Goal: Information Seeking & Learning: Understand process/instructions

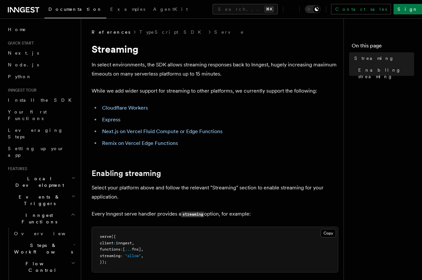
click at [175, 73] on p "In select environments, the SDK allows streaming responses back to Inngest, hug…" at bounding box center [215, 69] width 247 height 18
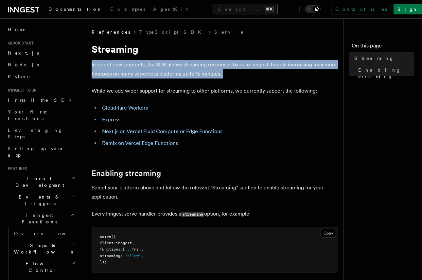
click at [175, 73] on p "In select environments, the SDK allows streaming responses back to Inngest, hug…" at bounding box center [215, 69] width 247 height 18
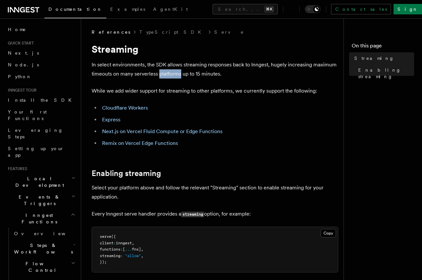
click at [175, 73] on p "In select environments, the SDK allows streaming responses back to Inngest, hug…" at bounding box center [215, 69] width 247 height 18
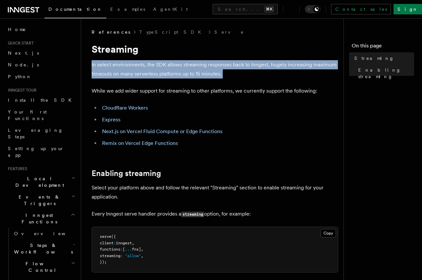
click at [175, 73] on p "In select environments, the SDK allows streaming responses back to Inngest, hug…" at bounding box center [215, 69] width 247 height 18
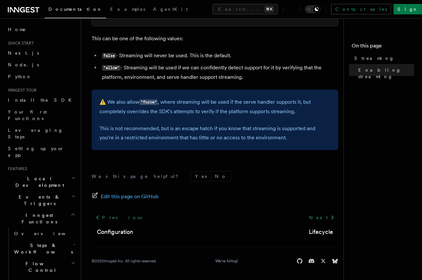
scroll to position [483, 0]
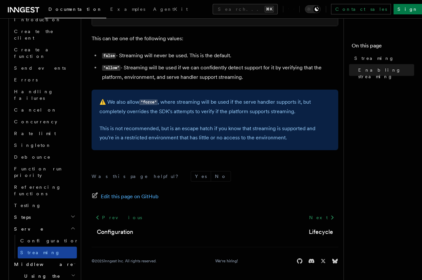
click at [43, 247] on link "Streaming" at bounding box center [47, 253] width 59 height 12
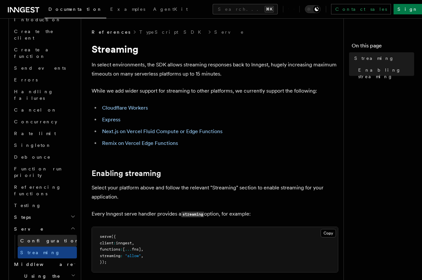
click at [46, 238] on span "Configuration" at bounding box center [50, 240] width 60 height 5
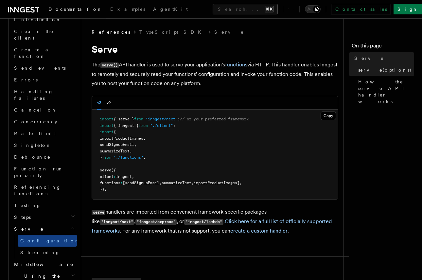
click at [43, 223] on h2 "Serve" at bounding box center [43, 229] width 65 height 12
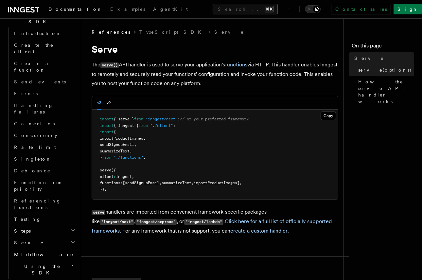
click at [18, 240] on span "Serve" at bounding box center [27, 243] width 32 height 7
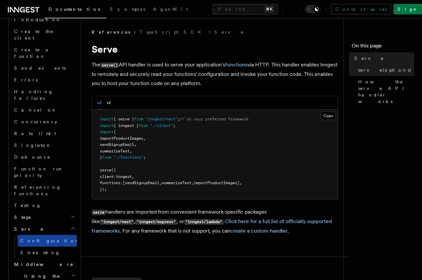
click at [40, 238] on span "Configuration" at bounding box center [50, 240] width 60 height 5
click at [213, 11] on button "Search... ⌘K" at bounding box center [245, 9] width 65 height 10
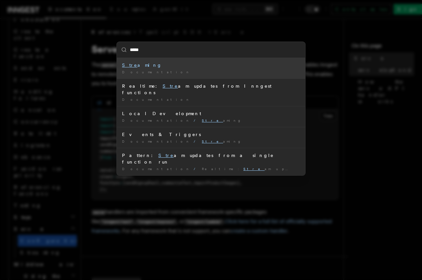
type input "******"
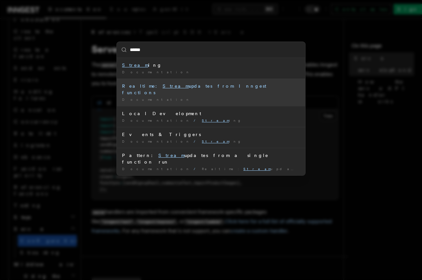
click at [174, 84] on div "Realtime: Stream updates from Inngest functions" at bounding box center [211, 89] width 178 height 13
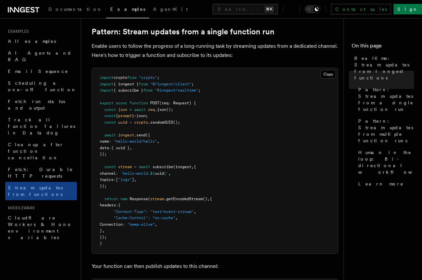
scroll to position [83, 0]
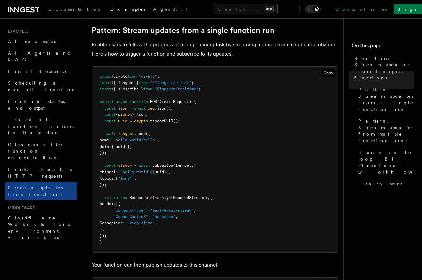
click at [144, 171] on span "`hello-world." at bounding box center [135, 172] width 30 height 5
drag, startPoint x: 144, startPoint y: 171, endPoint x: 144, endPoint y: 179, distance: 8.8
click at [144, 179] on code "import crypto from "crypto" ; import { inngest } from "@/inngest/client" ; impo…" at bounding box center [156, 159] width 112 height 171
click at [132, 179] on span ""logs"" at bounding box center [125, 178] width 14 height 5
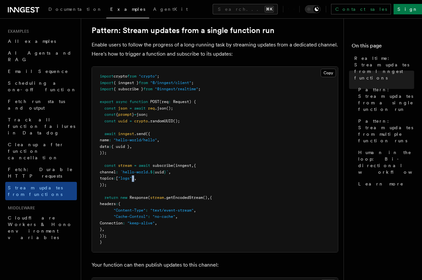
click at [132, 179] on span ""logs"" at bounding box center [125, 178] width 14 height 5
